Goal: Transaction & Acquisition: Purchase product/service

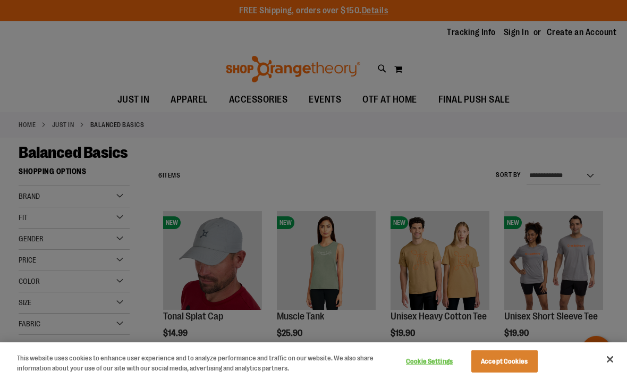
click at [397, 110] on div at bounding box center [313, 189] width 627 height 379
click at [499, 369] on button "Accept Cookies" at bounding box center [505, 361] width 66 height 22
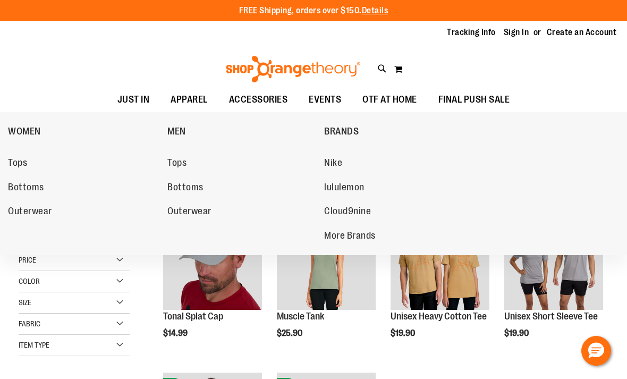
click at [21, 163] on span "Tops" at bounding box center [17, 163] width 19 height 13
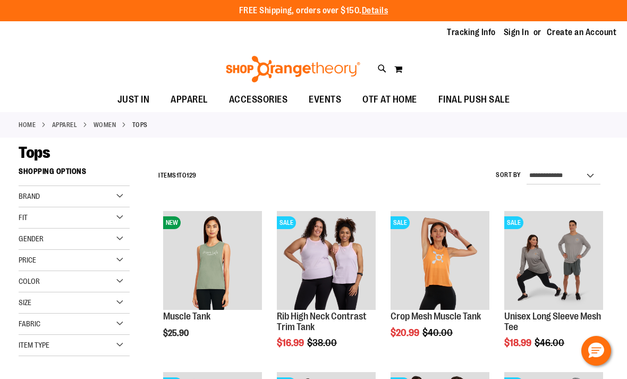
click at [384, 64] on icon at bounding box center [382, 69] width 9 height 12
click at [337, 57] on input "Search" at bounding box center [313, 60] width 495 height 35
type input "**********"
click at [543, 61] on button "submit" at bounding box center [543, 61] width 32 height 32
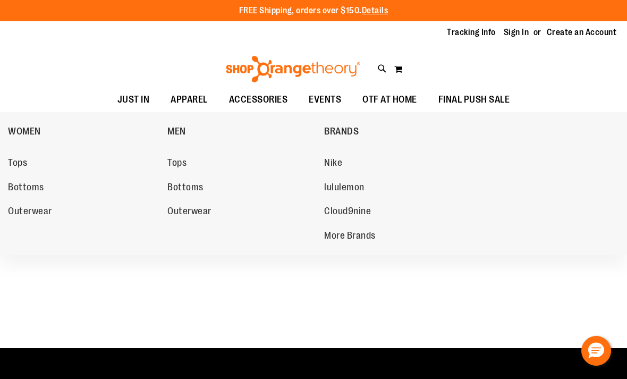
click at [20, 165] on span "Tops" at bounding box center [17, 163] width 19 height 13
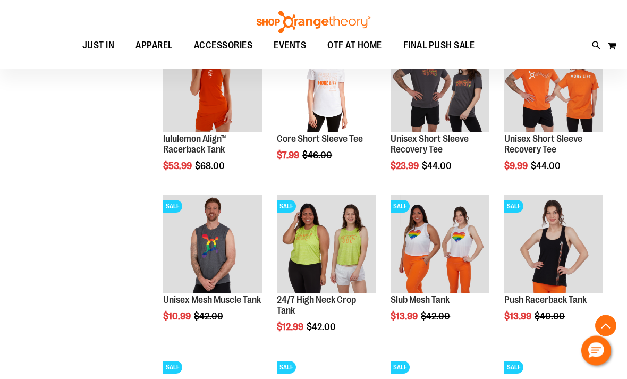
scroll to position [660, 0]
